Goal: Task Accomplishment & Management: Use online tool/utility

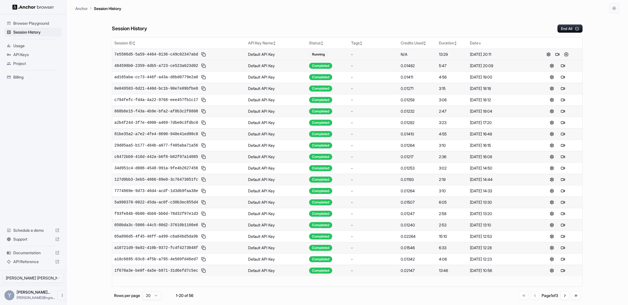
click at [567, 52] on button at bounding box center [566, 54] width 7 height 7
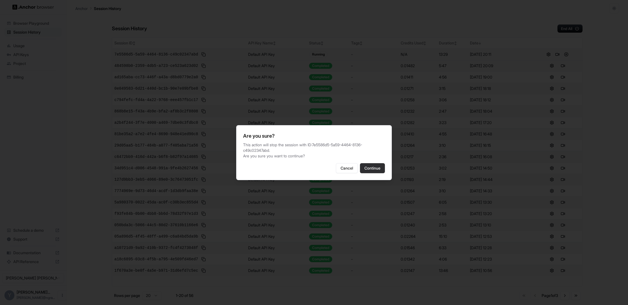
click at [374, 163] on button "Continue" at bounding box center [372, 168] width 25 height 10
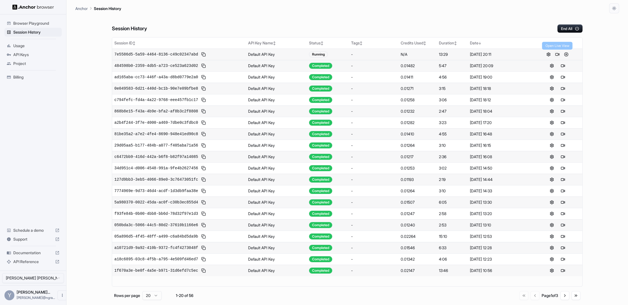
click at [558, 54] on button at bounding box center [558, 54] width 7 height 7
click at [563, 54] on button at bounding box center [563, 54] width 7 height 7
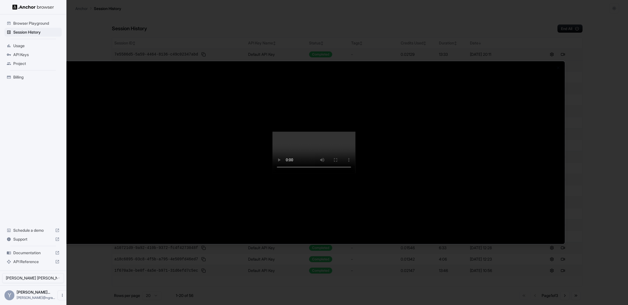
click at [571, 93] on div at bounding box center [314, 152] width 628 height 305
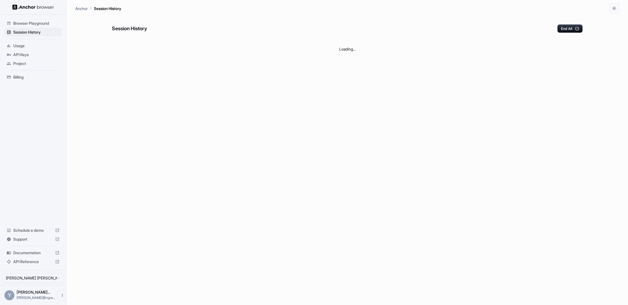
click at [440, 21] on div "Session History End All" at bounding box center [347, 22] width 471 height 19
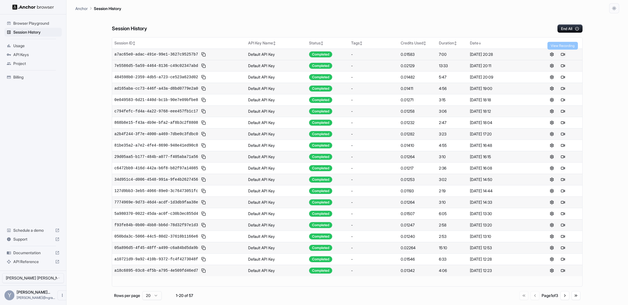
click at [564, 55] on button at bounding box center [563, 54] width 7 height 7
